Goal: Task Accomplishment & Management: Complete application form

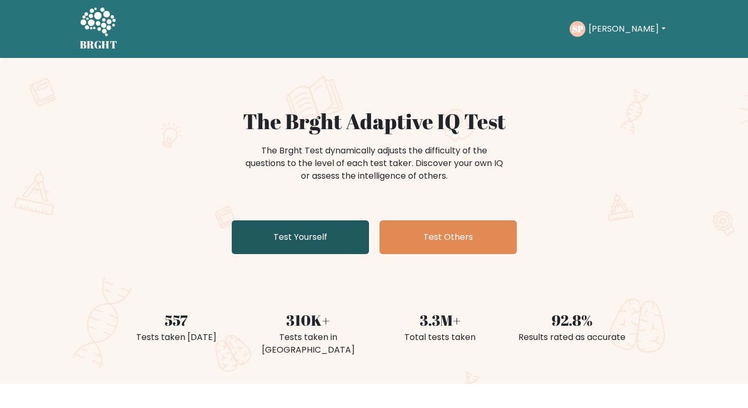
click at [290, 244] on link "Test Yourself" at bounding box center [300, 238] width 137 height 34
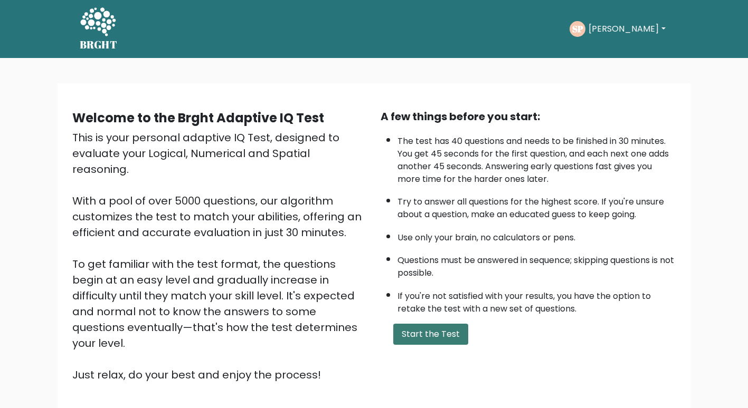
click at [405, 335] on button "Start the Test" at bounding box center [430, 334] width 75 height 21
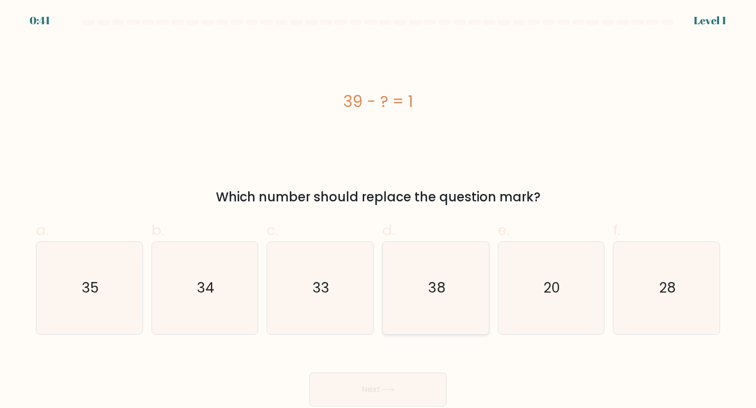
click at [404, 273] on icon "38" at bounding box center [435, 288] width 93 height 93
click at [378, 211] on input "d. 38" at bounding box center [378, 207] width 1 height 7
radio input "true"
click at [372, 387] on button "Next" at bounding box center [377, 390] width 137 height 34
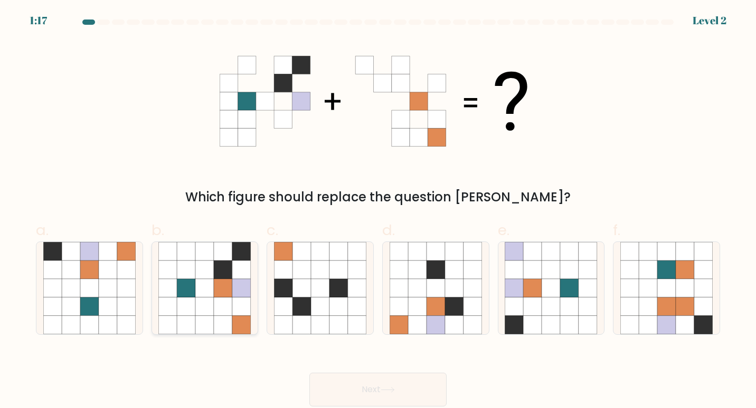
click at [213, 284] on icon at bounding box center [204, 288] width 18 height 18
click at [378, 211] on input "b." at bounding box center [378, 207] width 1 height 7
radio input "true"
click at [346, 377] on button "Next" at bounding box center [377, 390] width 137 height 34
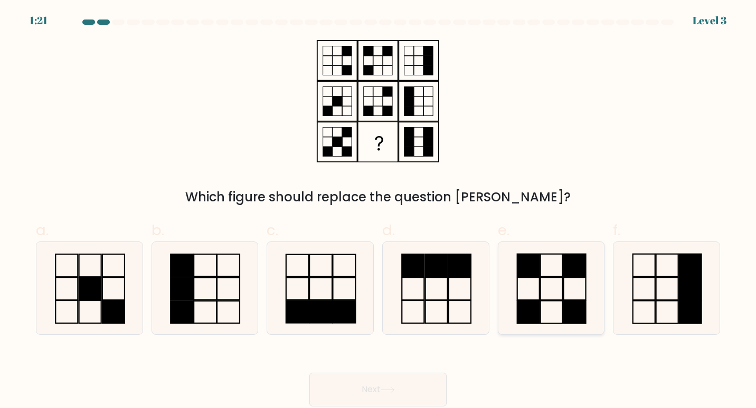
click at [565, 289] on icon at bounding box center [550, 288] width 93 height 93
click at [378, 211] on input "e." at bounding box center [378, 207] width 1 height 7
radio input "true"
click at [433, 382] on button "Next" at bounding box center [377, 390] width 137 height 34
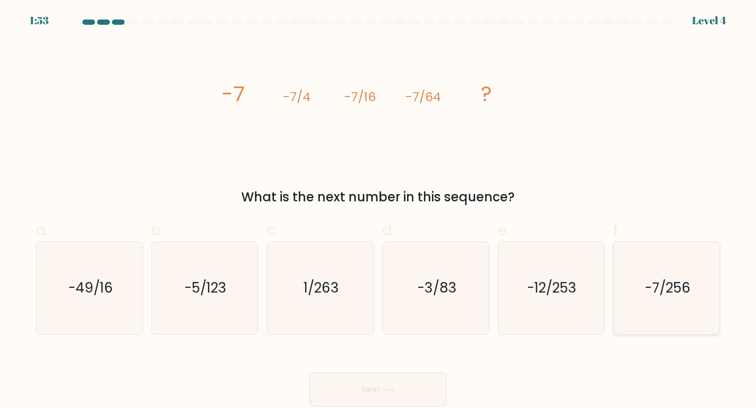
click at [624, 263] on icon "-7/256" at bounding box center [666, 288] width 93 height 93
click at [378, 211] on input "f. -7/256" at bounding box center [378, 207] width 1 height 7
radio input "true"
click at [413, 378] on button "Next" at bounding box center [377, 390] width 137 height 34
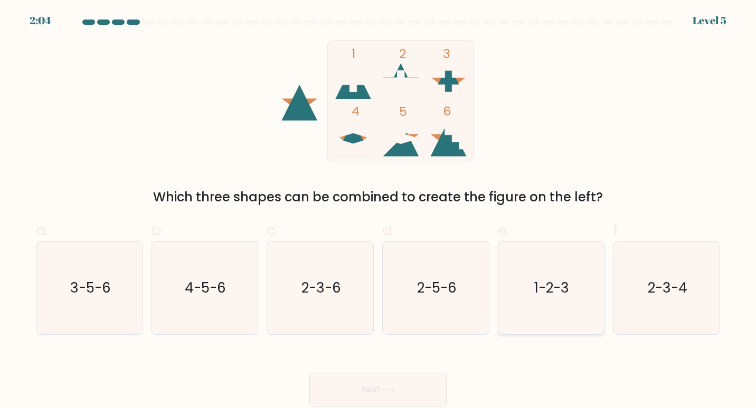
click at [538, 291] on text "1-2-3" at bounding box center [552, 288] width 35 height 20
click at [378, 211] on input "e. 1-2-3" at bounding box center [378, 207] width 1 height 7
radio input "true"
click at [386, 382] on button "Next" at bounding box center [377, 390] width 137 height 34
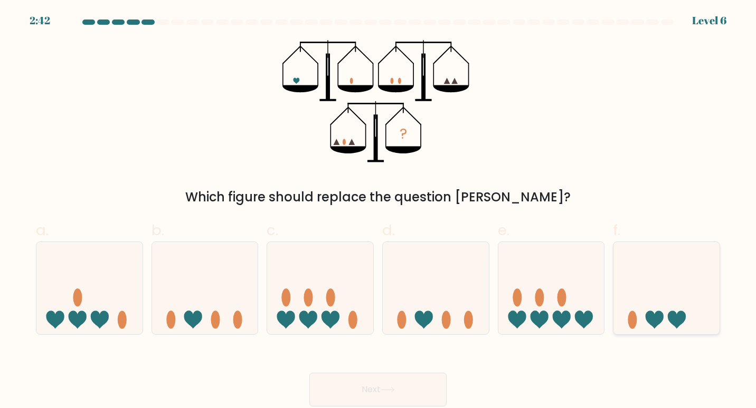
click at [650, 271] on icon at bounding box center [666, 288] width 106 height 88
click at [378, 211] on input "f." at bounding box center [378, 207] width 1 height 7
radio input "true"
click at [435, 375] on button "Next" at bounding box center [377, 390] width 137 height 34
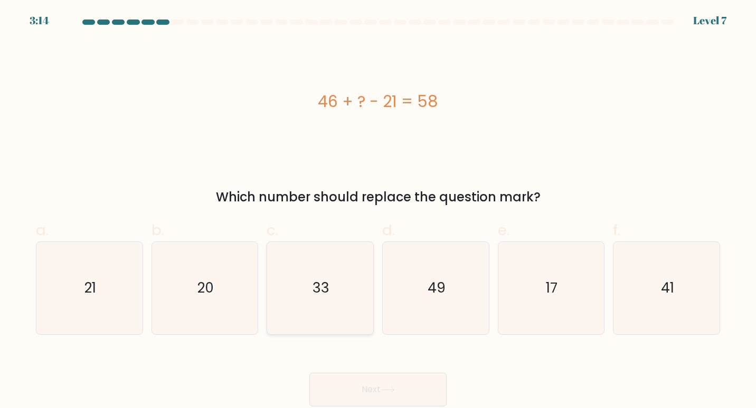
click at [304, 304] on icon "33" at bounding box center [320, 288] width 93 height 93
click at [378, 211] on input "c. 33" at bounding box center [378, 207] width 1 height 7
radio input "true"
click at [350, 372] on div "Next" at bounding box center [378, 377] width 697 height 59
click at [350, 386] on button "Next" at bounding box center [377, 390] width 137 height 34
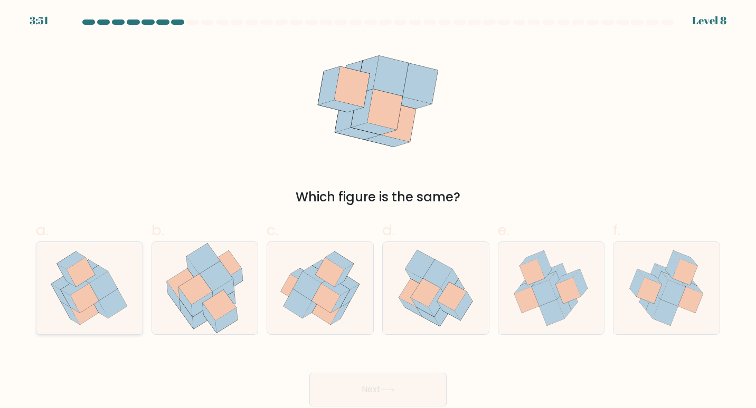
click at [103, 277] on icon at bounding box center [103, 287] width 28 height 30
click at [378, 211] on input "a." at bounding box center [378, 207] width 1 height 7
radio input "true"
click at [372, 387] on button "Next" at bounding box center [377, 390] width 137 height 34
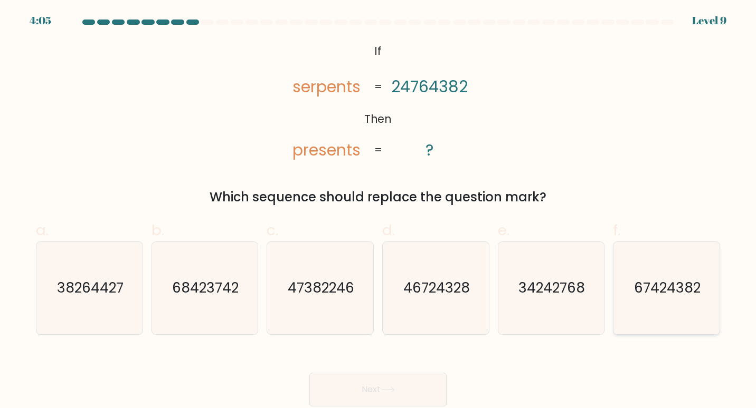
click at [675, 259] on icon "67424382" at bounding box center [666, 288] width 93 height 93
click at [378, 211] on input "f. 67424382" at bounding box center [378, 207] width 1 height 7
radio input "true"
click at [428, 393] on button "Next" at bounding box center [377, 390] width 137 height 34
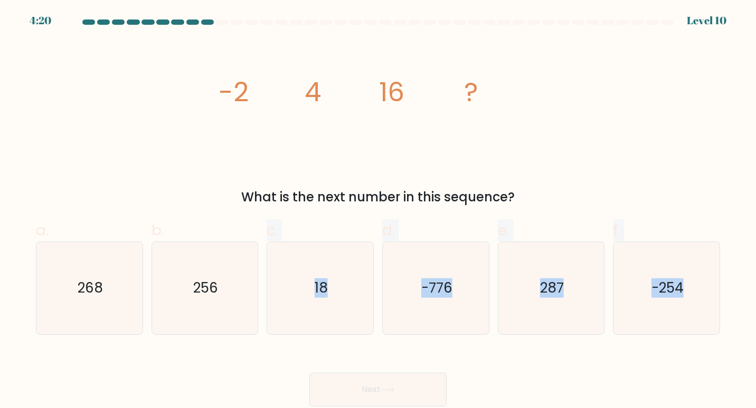
drag, startPoint x: 244, startPoint y: 291, endPoint x: 250, endPoint y: 348, distance: 56.7
click at [250, 348] on form at bounding box center [378, 213] width 756 height 387
click at [250, 348] on div "Next" at bounding box center [378, 377] width 697 height 59
click at [218, 266] on icon "256" at bounding box center [204, 288] width 93 height 93
click at [378, 211] on input "b. 256" at bounding box center [378, 207] width 1 height 7
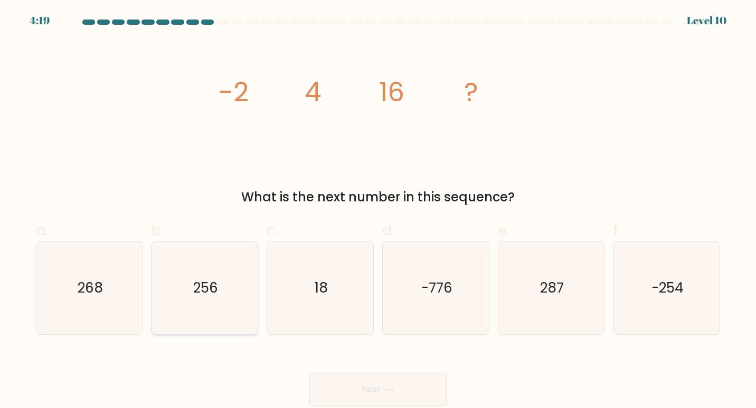
radio input "true"
click at [337, 376] on button "Next" at bounding box center [377, 390] width 137 height 34
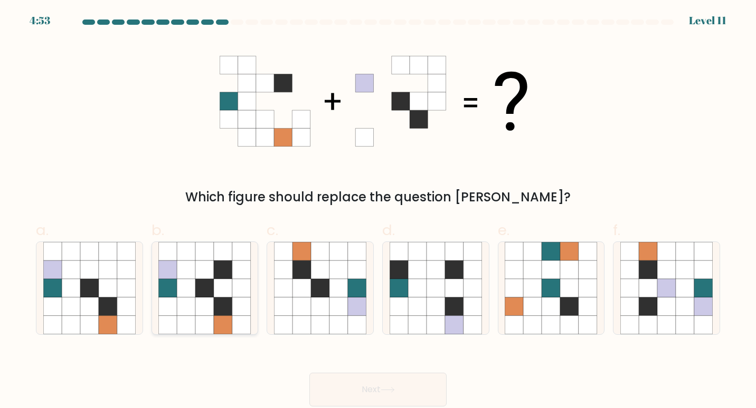
click at [221, 271] on icon at bounding box center [223, 270] width 18 height 18
click at [378, 211] on input "b." at bounding box center [378, 207] width 1 height 7
radio input "true"
click at [351, 398] on button "Next" at bounding box center [377, 390] width 137 height 34
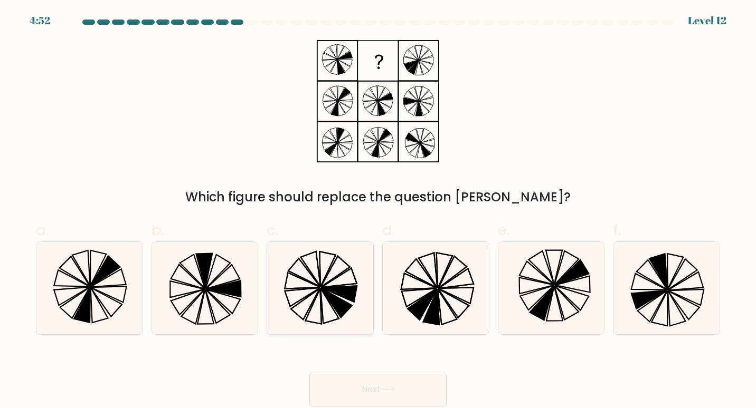
click at [368, 273] on div at bounding box center [319, 289] width 107 height 94
click at [378, 211] on input "c." at bounding box center [378, 207] width 1 height 7
radio input "true"
click at [357, 382] on button "Next" at bounding box center [377, 390] width 137 height 34
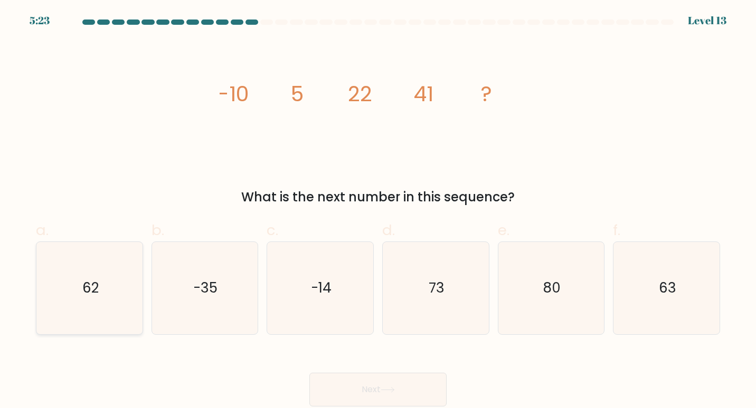
click at [66, 271] on icon "62" at bounding box center [89, 288] width 93 height 93
click at [378, 211] on input "a. 62" at bounding box center [378, 207] width 1 height 7
radio input "true"
click at [325, 380] on button "Next" at bounding box center [377, 390] width 137 height 34
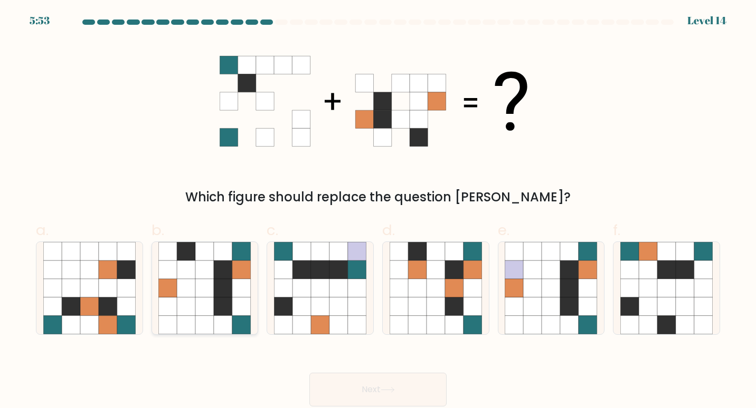
click at [213, 308] on icon at bounding box center [204, 307] width 18 height 18
click at [378, 211] on input "b." at bounding box center [378, 207] width 1 height 7
radio input "true"
click at [348, 387] on button "Next" at bounding box center [377, 390] width 137 height 34
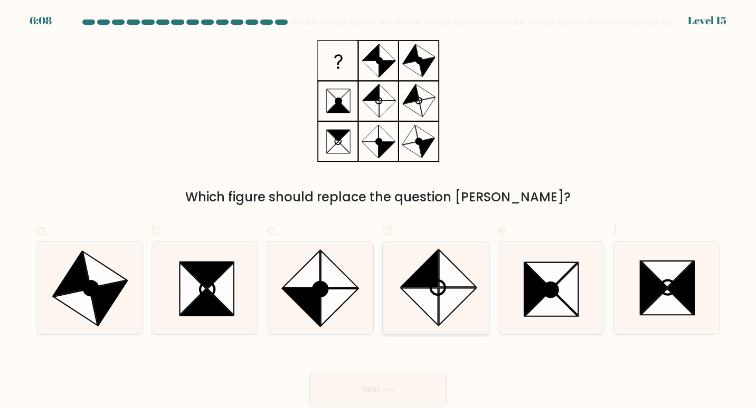
click at [443, 274] on icon at bounding box center [457, 268] width 37 height 37
click at [378, 211] on input "d." at bounding box center [378, 207] width 1 height 7
radio input "true"
click at [386, 373] on button "Next" at bounding box center [377, 390] width 137 height 34
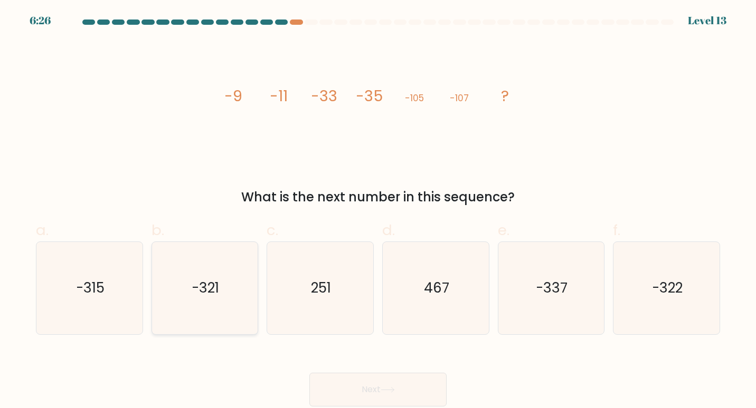
click at [195, 263] on icon "-321" at bounding box center [204, 288] width 93 height 93
click at [378, 211] on input "b. -321" at bounding box center [378, 207] width 1 height 7
radio input "true"
click at [360, 394] on button "Next" at bounding box center [377, 390] width 137 height 34
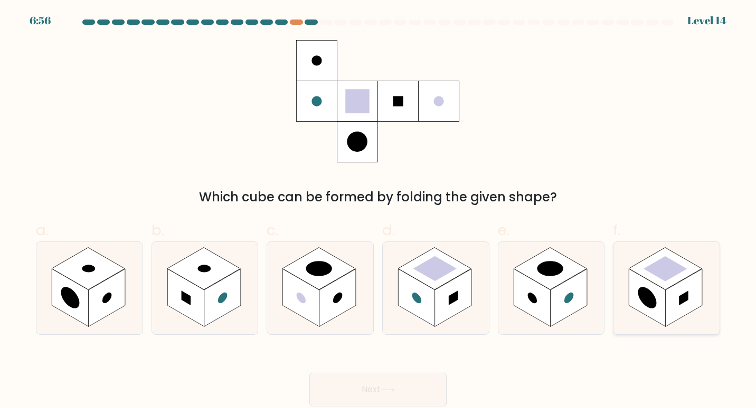
click at [655, 285] on rect at bounding box center [647, 298] width 37 height 58
click at [378, 211] on input "f." at bounding box center [378, 207] width 1 height 7
radio input "true"
click at [435, 392] on button "Next" at bounding box center [377, 390] width 137 height 34
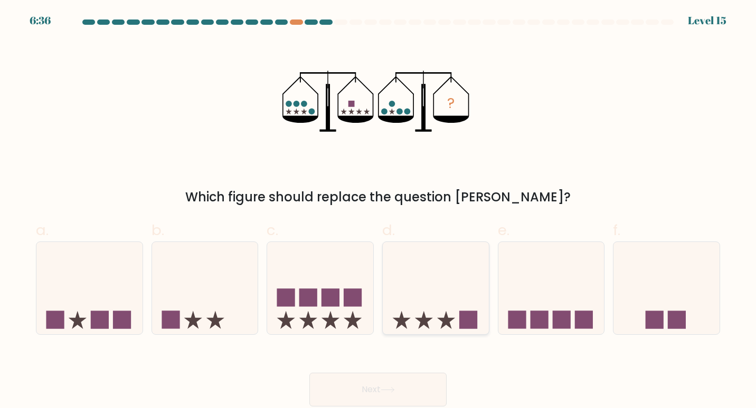
click at [409, 278] on icon at bounding box center [436, 288] width 106 height 88
click at [378, 211] on input "d." at bounding box center [378, 207] width 1 height 7
radio input "true"
click at [379, 385] on button "Next" at bounding box center [377, 390] width 137 height 34
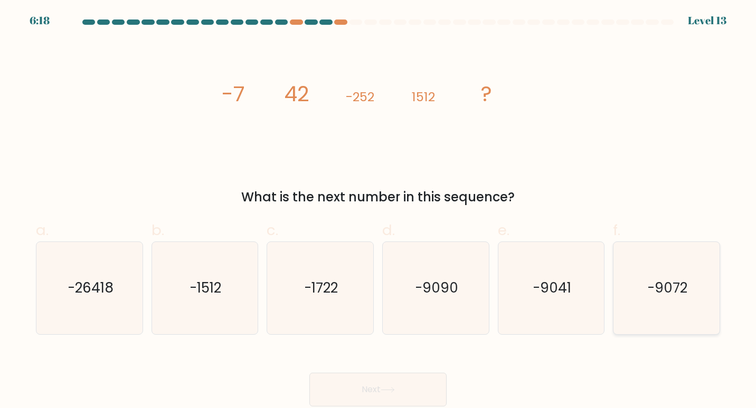
click at [658, 280] on text "-9072" at bounding box center [667, 288] width 40 height 20
click at [378, 211] on input "f. -9072" at bounding box center [378, 207] width 1 height 7
radio input "true"
click at [404, 378] on button "Next" at bounding box center [377, 390] width 137 height 34
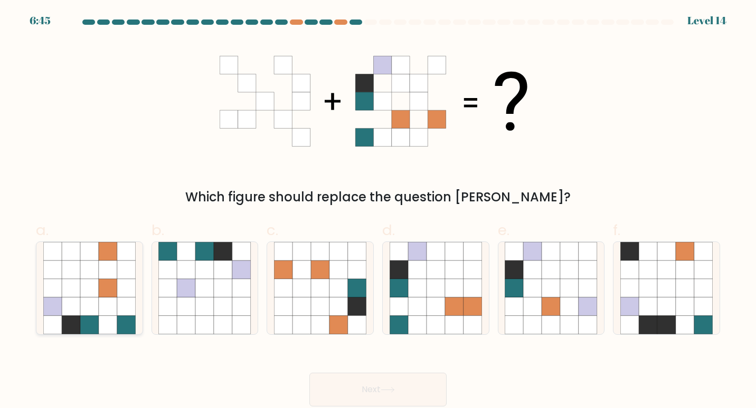
click at [94, 315] on icon at bounding box center [89, 307] width 18 height 18
click at [378, 211] on input "a." at bounding box center [378, 207] width 1 height 7
radio input "true"
click at [327, 391] on button "Next" at bounding box center [377, 390] width 137 height 34
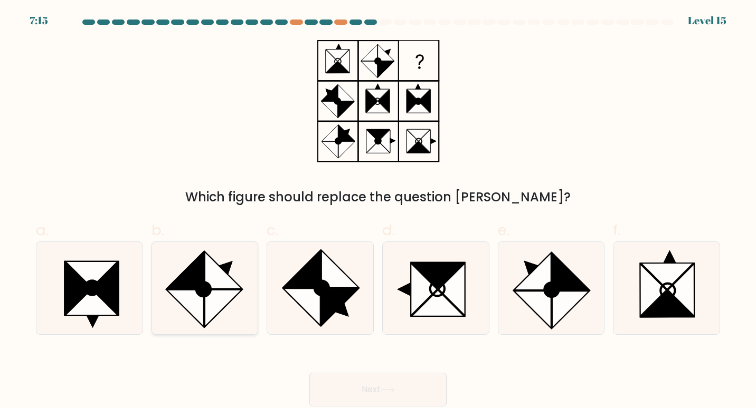
click at [217, 264] on icon at bounding box center [223, 270] width 37 height 37
click at [378, 211] on input "b." at bounding box center [378, 207] width 1 height 7
radio input "true"
click at [354, 381] on button "Next" at bounding box center [377, 390] width 137 height 34
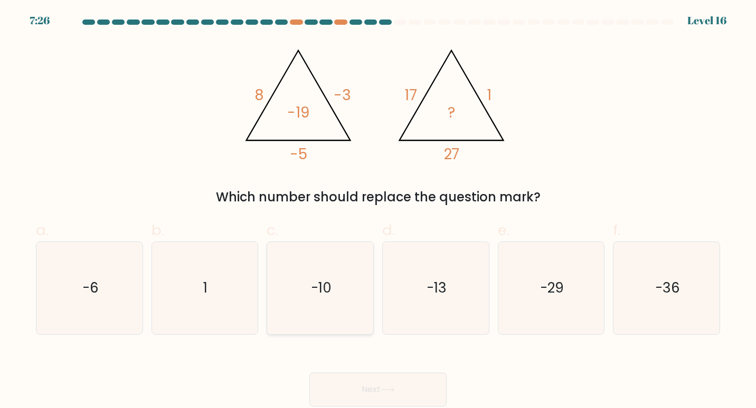
click at [350, 254] on icon "-10" at bounding box center [320, 288] width 93 height 93
click at [378, 211] on input "c. -10" at bounding box center [378, 207] width 1 height 7
radio input "true"
click at [383, 376] on button "Next" at bounding box center [377, 390] width 137 height 34
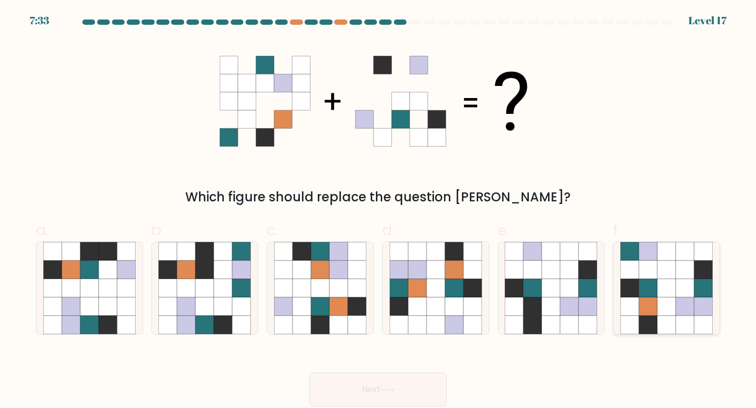
click at [664, 301] on icon at bounding box center [666, 307] width 18 height 18
click at [378, 211] on input "f." at bounding box center [378, 207] width 1 height 7
radio input "true"
click at [402, 382] on button "Next" at bounding box center [377, 390] width 137 height 34
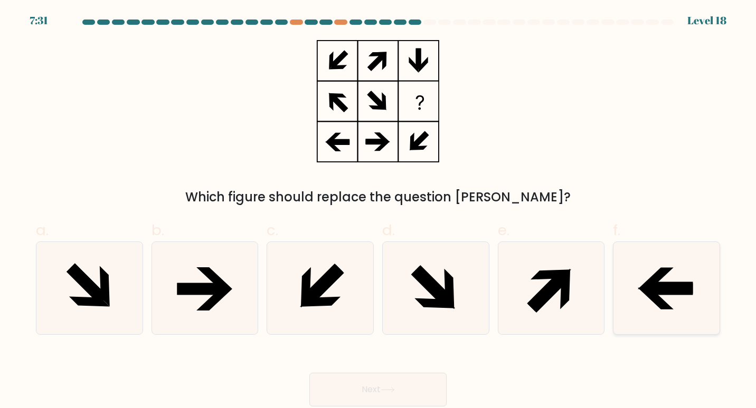
click at [656, 329] on icon at bounding box center [666, 288] width 93 height 93
click at [378, 211] on input "f." at bounding box center [378, 207] width 1 height 7
radio input "true"
click at [427, 389] on button "Next" at bounding box center [377, 390] width 137 height 34
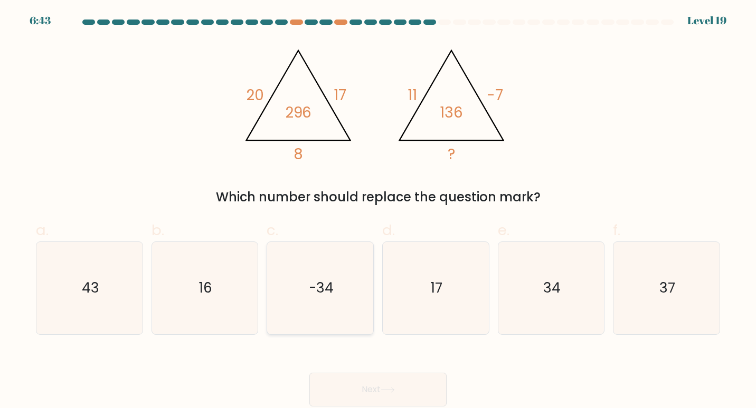
click at [330, 283] on text "-34" at bounding box center [321, 288] width 25 height 20
click at [378, 211] on input "c. -34" at bounding box center [378, 207] width 1 height 7
radio input "true"
click at [375, 382] on button "Next" at bounding box center [377, 390] width 137 height 34
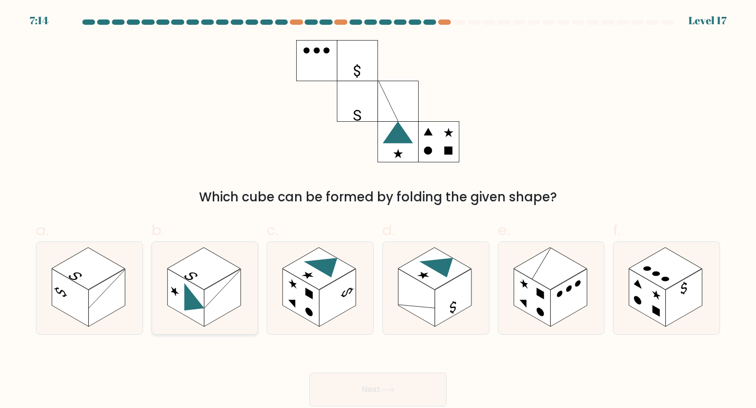
click at [217, 304] on rect at bounding box center [222, 298] width 37 height 58
click at [378, 211] on input "b." at bounding box center [378, 207] width 1 height 7
radio input "true"
click at [339, 383] on button "Next" at bounding box center [377, 390] width 137 height 34
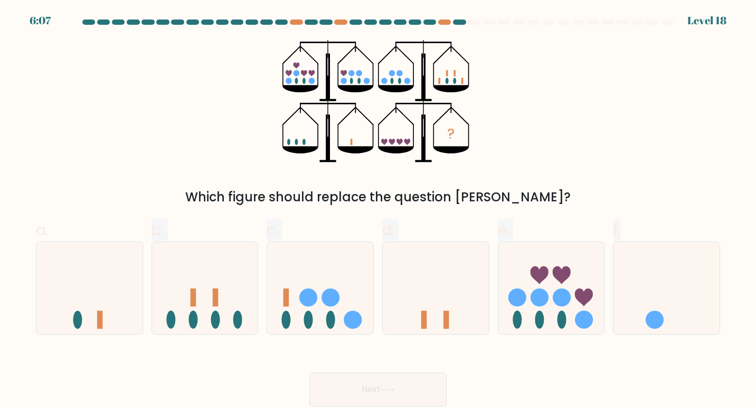
drag, startPoint x: 110, startPoint y: 285, endPoint x: 117, endPoint y: 352, distance: 66.8
click at [117, 352] on form at bounding box center [378, 213] width 756 height 387
click at [117, 352] on div "Next" at bounding box center [378, 377] width 697 height 59
click at [194, 309] on icon at bounding box center [205, 288] width 106 height 88
click at [378, 211] on input "b." at bounding box center [378, 207] width 1 height 7
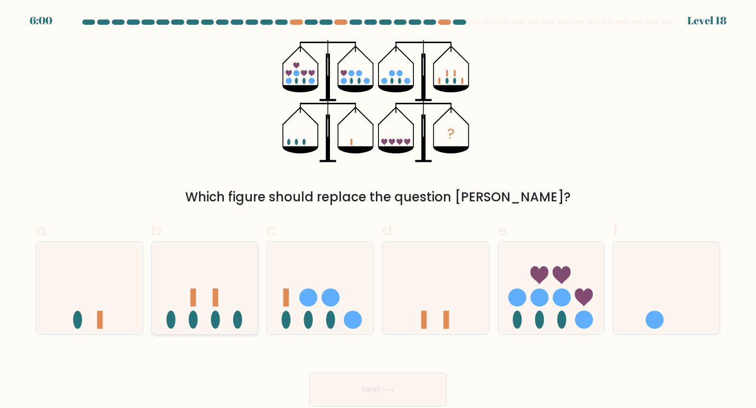
radio input "true"
click at [116, 289] on icon at bounding box center [89, 288] width 106 height 88
click at [378, 211] on input "a." at bounding box center [378, 207] width 1 height 7
radio input "true"
click at [338, 385] on button "Next" at bounding box center [377, 390] width 137 height 34
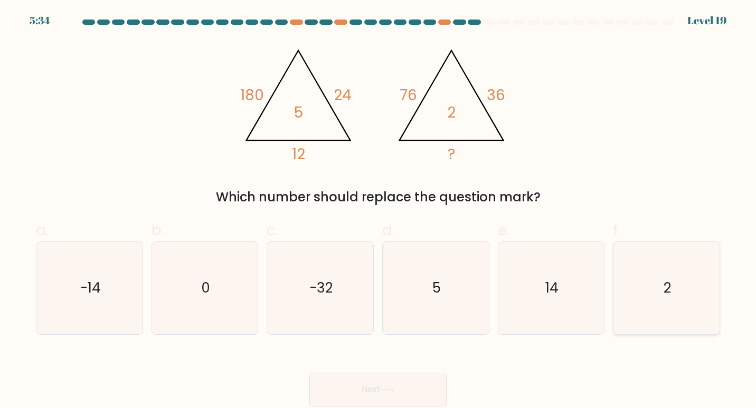
click at [651, 296] on icon "2" at bounding box center [666, 288] width 93 height 93
click at [378, 211] on input "f. 2" at bounding box center [378, 207] width 1 height 7
radio input "true"
click at [430, 386] on button "Next" at bounding box center [377, 390] width 137 height 34
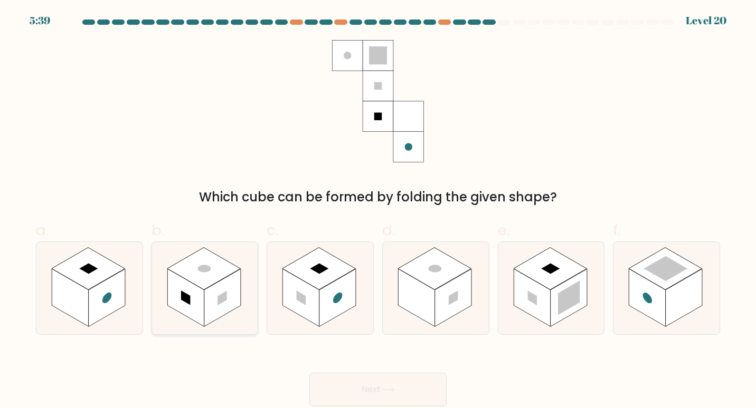
click at [227, 303] on rect at bounding box center [222, 298] width 37 height 58
click at [378, 211] on input "b." at bounding box center [378, 207] width 1 height 7
radio input "true"
click at [339, 380] on button "Next" at bounding box center [377, 390] width 137 height 34
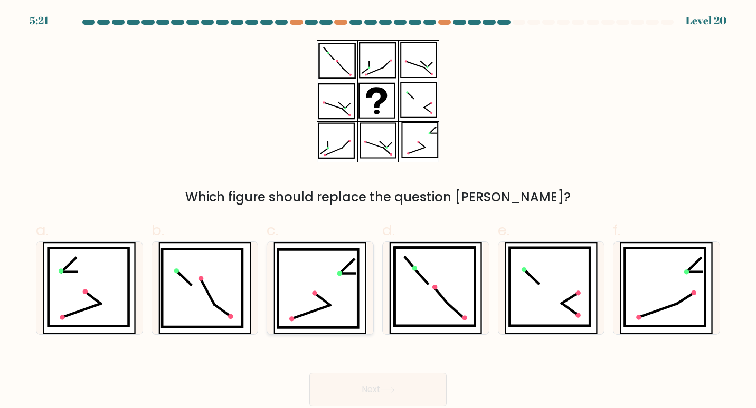
click at [320, 309] on icon at bounding box center [311, 313] width 39 height 14
click at [378, 211] on input "c." at bounding box center [378, 207] width 1 height 7
radio input "true"
click at [96, 281] on icon at bounding box center [89, 287] width 80 height 78
click at [378, 211] on input "a." at bounding box center [378, 207] width 1 height 7
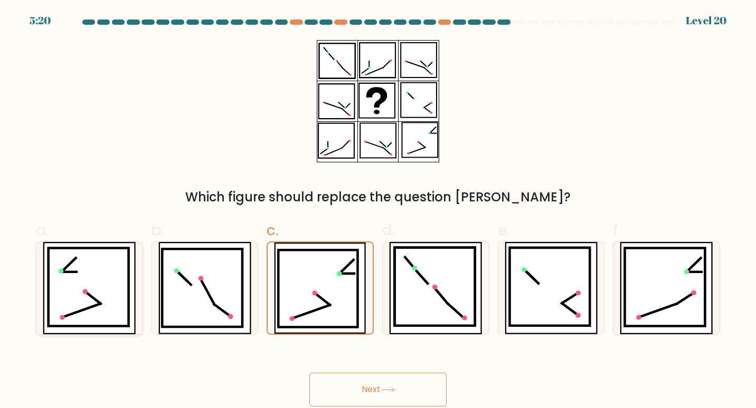
radio input "true"
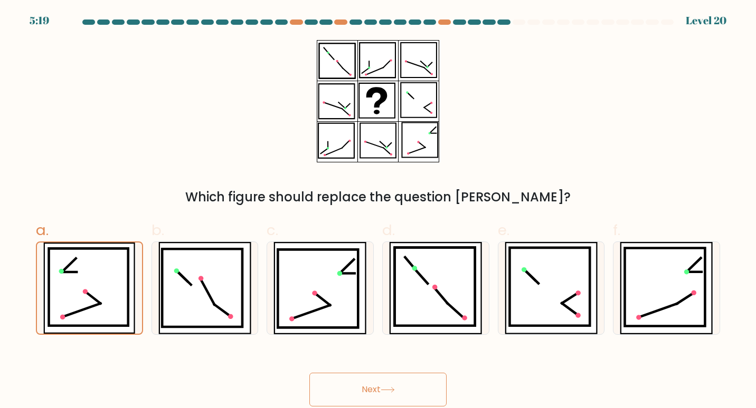
click at [320, 393] on button "Next" at bounding box center [377, 390] width 137 height 34
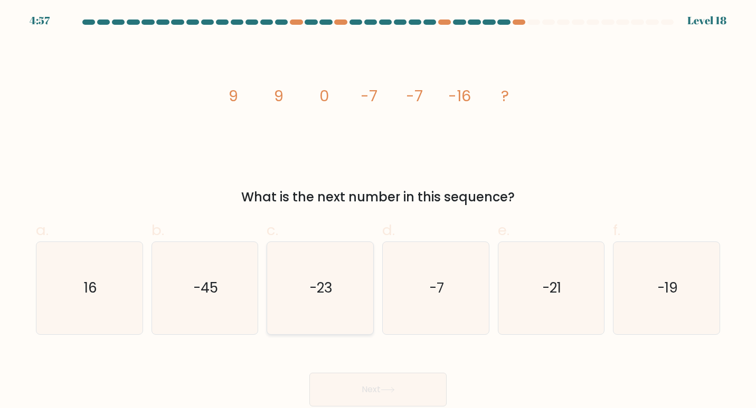
click at [319, 277] on icon "-23" at bounding box center [320, 288] width 93 height 93
click at [378, 211] on input "c. -23" at bounding box center [378, 207] width 1 height 7
radio input "true"
click at [384, 388] on icon at bounding box center [387, 390] width 14 height 6
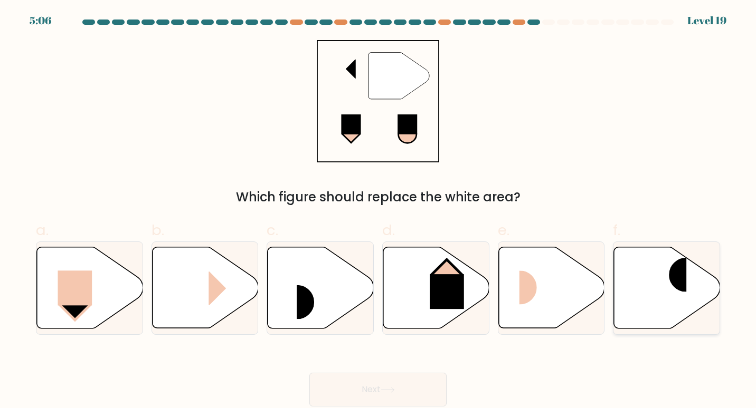
click at [670, 299] on icon at bounding box center [667, 287] width 106 height 81
click at [378, 211] on input "f." at bounding box center [378, 207] width 1 height 7
radio input "true"
click at [424, 388] on button "Next" at bounding box center [377, 390] width 137 height 34
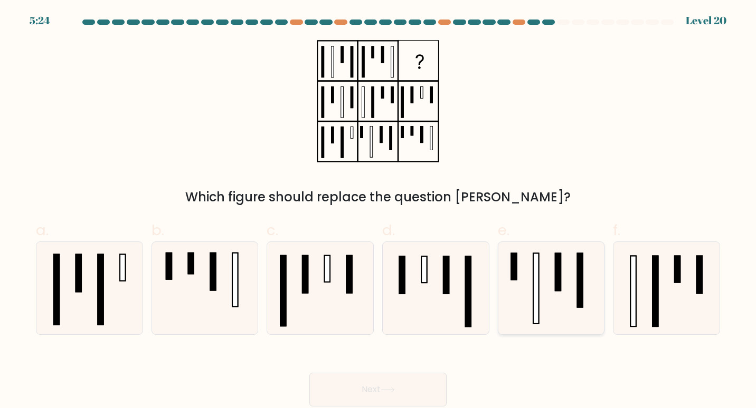
click at [551, 271] on icon at bounding box center [550, 288] width 93 height 93
click at [378, 211] on input "e." at bounding box center [378, 207] width 1 height 7
radio input "true"
click at [428, 383] on button "Next" at bounding box center [377, 390] width 137 height 34
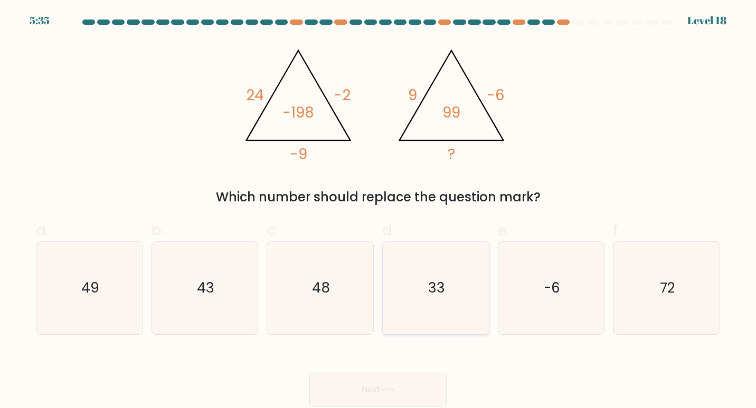
click at [441, 306] on icon "33" at bounding box center [435, 288] width 93 height 93
click at [378, 211] on input "d. 33" at bounding box center [378, 207] width 1 height 7
radio input "true"
click at [402, 391] on button "Next" at bounding box center [377, 390] width 137 height 34
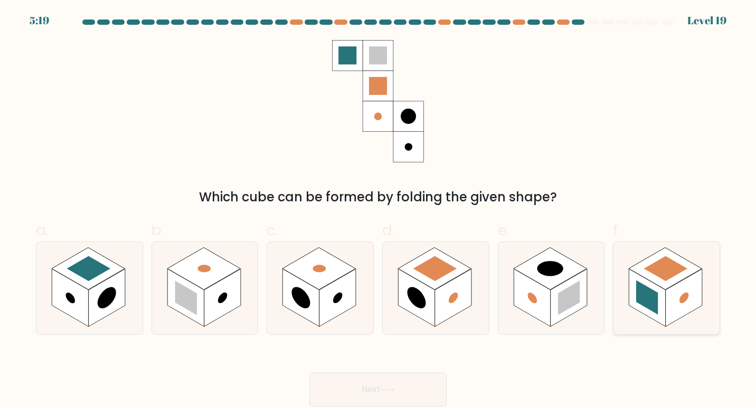
click at [667, 282] on rect at bounding box center [665, 268] width 73 height 42
click at [378, 211] on input "f." at bounding box center [378, 207] width 1 height 7
radio input "true"
click at [417, 385] on button "Next" at bounding box center [377, 390] width 137 height 34
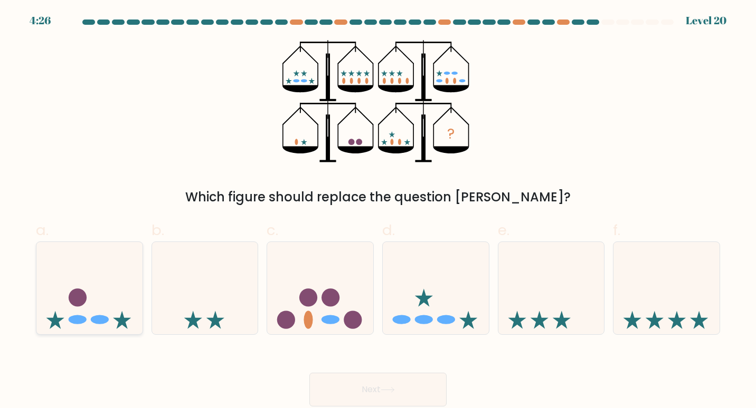
click at [127, 288] on icon at bounding box center [89, 288] width 106 height 88
click at [378, 211] on input "a." at bounding box center [378, 207] width 1 height 7
radio input "true"
click at [362, 388] on button "Next" at bounding box center [377, 390] width 137 height 34
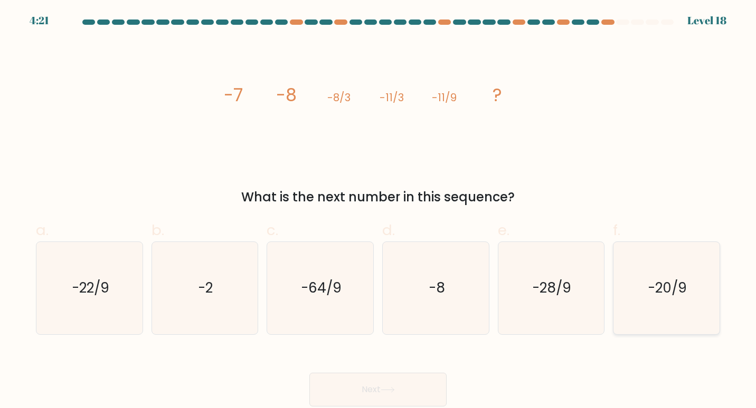
click at [645, 284] on icon "-20/9" at bounding box center [666, 288] width 93 height 93
click at [378, 211] on input "f. -20/9" at bounding box center [378, 207] width 1 height 7
radio input "true"
click at [389, 386] on button "Next" at bounding box center [377, 390] width 137 height 34
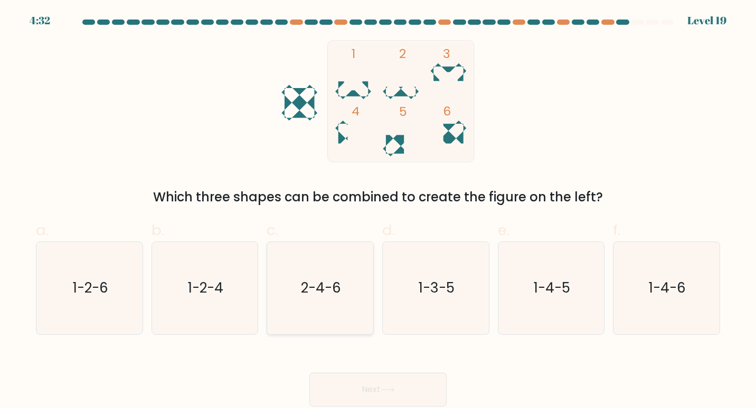
click at [366, 260] on icon "2-4-6" at bounding box center [320, 288] width 93 height 93
click at [378, 211] on input "c. 2-4-6" at bounding box center [378, 207] width 1 height 7
radio input "true"
click at [366, 388] on button "Next" at bounding box center [377, 390] width 137 height 34
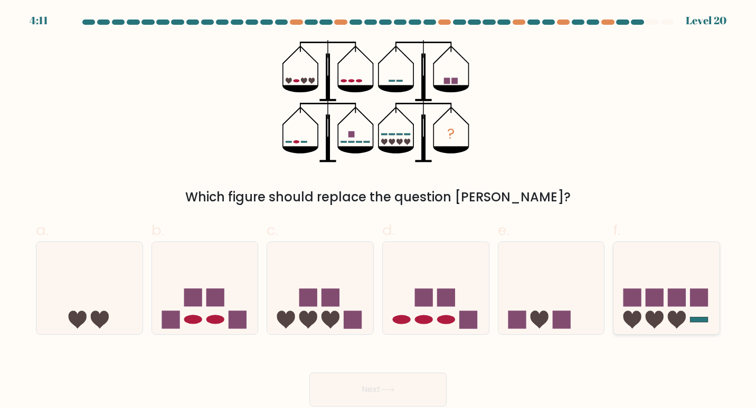
click at [631, 282] on icon at bounding box center [666, 288] width 106 height 88
click at [378, 211] on input "f." at bounding box center [378, 207] width 1 height 7
radio input "true"
click at [418, 391] on button "Next" at bounding box center [377, 390] width 137 height 34
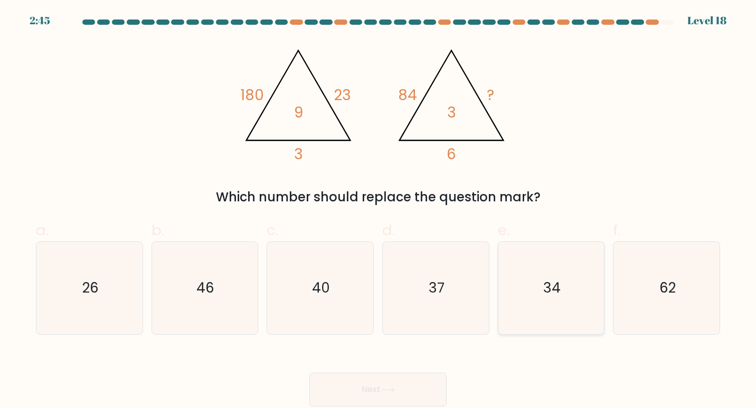
click at [592, 273] on icon "34" at bounding box center [550, 288] width 93 height 93
click at [378, 211] on input "e. 34" at bounding box center [378, 207] width 1 height 7
radio input "true"
click at [407, 384] on button "Next" at bounding box center [377, 390] width 137 height 34
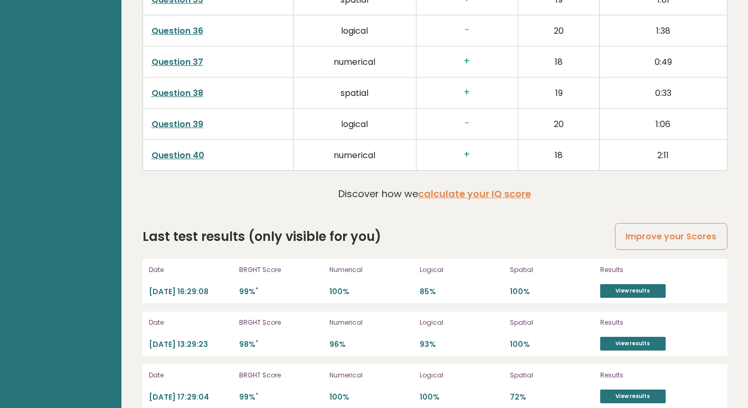
scroll to position [2787, 0]
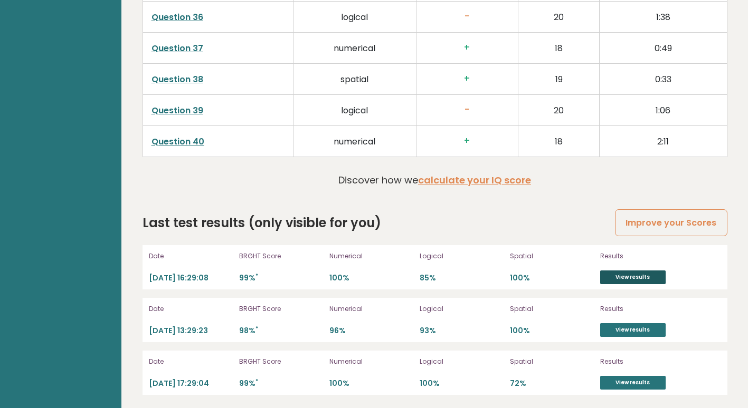
click at [637, 272] on link "View results" at bounding box center [632, 278] width 65 height 14
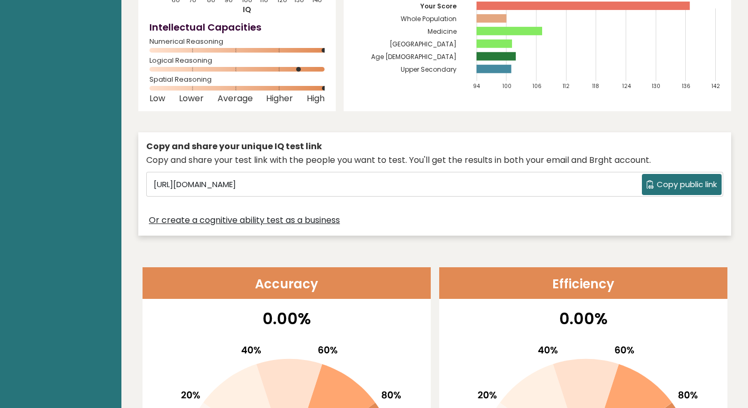
scroll to position [0, 0]
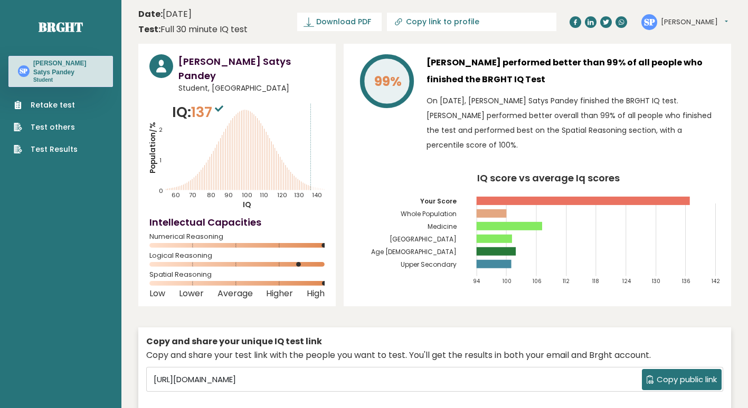
click at [207, 102] on span "137" at bounding box center [208, 112] width 35 height 20
click at [336, 180] on div "Suchir Satys Pandey Student, India IQ: 137 Population/% IQ 0 1 2 60 70 80 90 10…" at bounding box center [434, 240] width 593 height 393
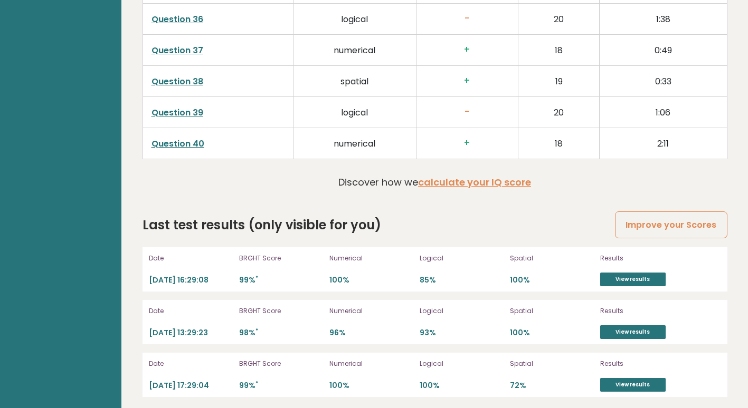
scroll to position [2787, 0]
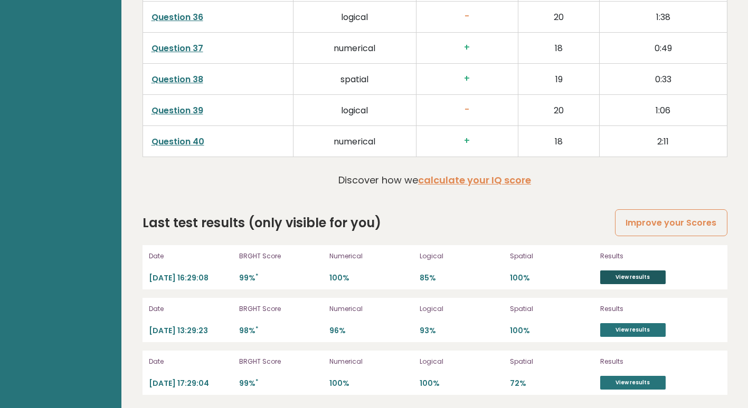
click at [630, 275] on link "View results" at bounding box center [632, 278] width 65 height 14
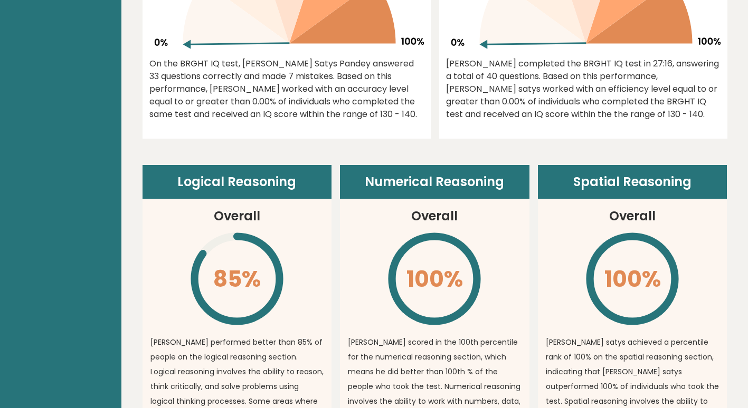
scroll to position [618, 0]
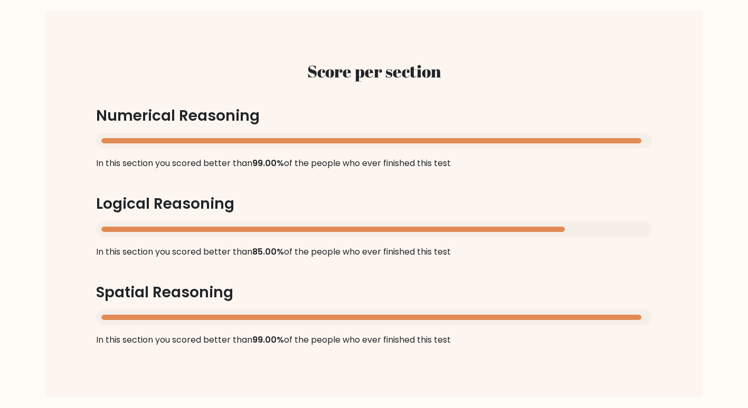
scroll to position [999, 0]
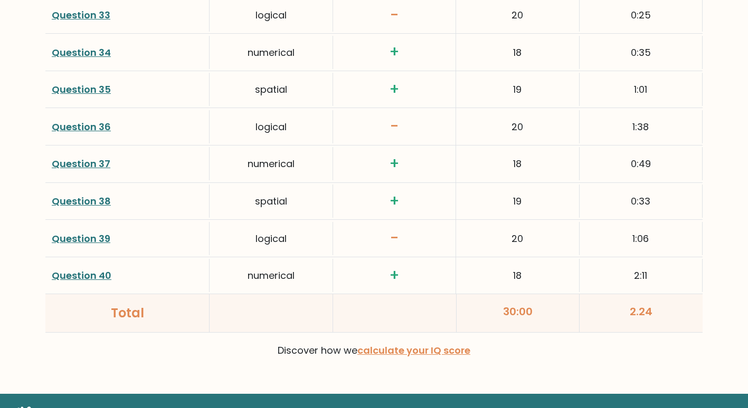
scroll to position [2724, 0]
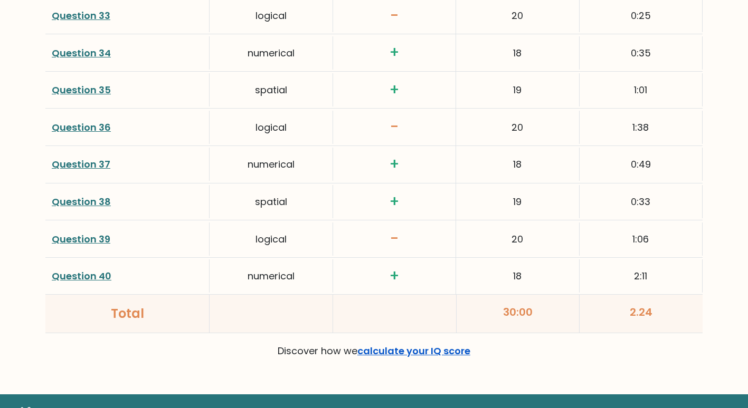
click at [432, 354] on link "calculate your IQ score" at bounding box center [413, 351] width 113 height 13
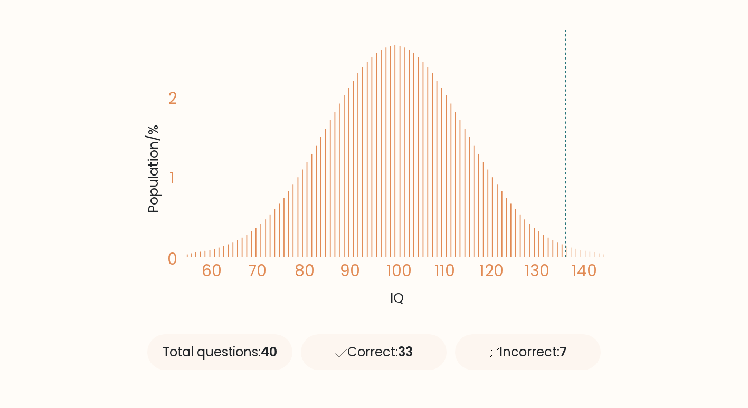
scroll to position [0, 0]
